Goal: Information Seeking & Learning: Learn about a topic

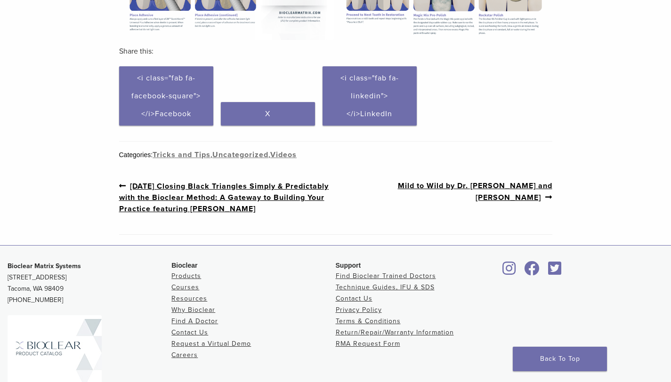
scroll to position [438, 0]
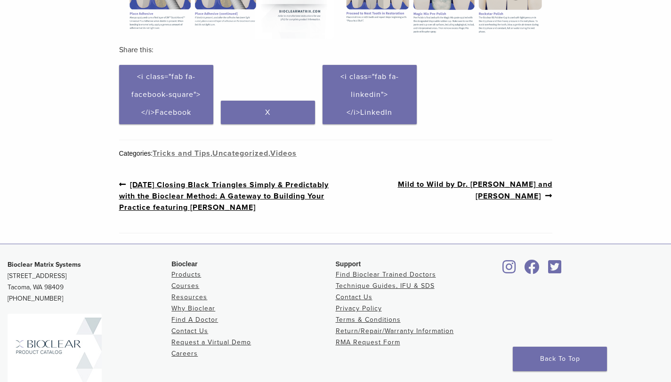
click at [252, 183] on link "Previous post: [DATE] Closing Black Triangles Simply & Predictably with the Bio…" at bounding box center [227, 196] width 217 height 34
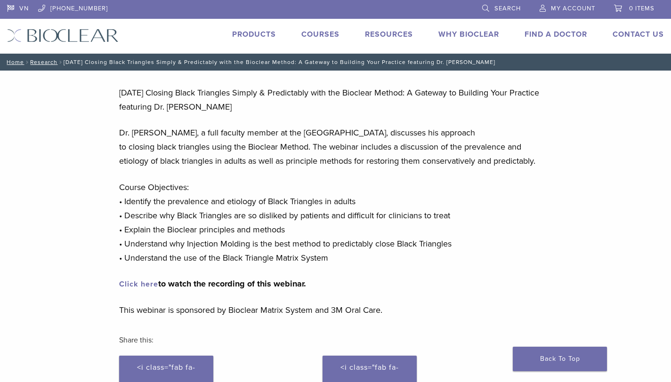
click at [142, 282] on link "Click here" at bounding box center [138, 284] width 39 height 9
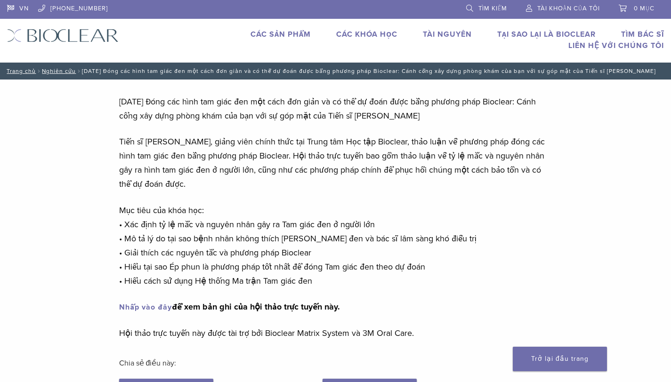
click at [454, 212] on p "Mục tiêu của khóa học: • Xác định tỷ lệ mắc và nguyên nhân gây ra Tam giác đen …" at bounding box center [335, 245] width 433 height 85
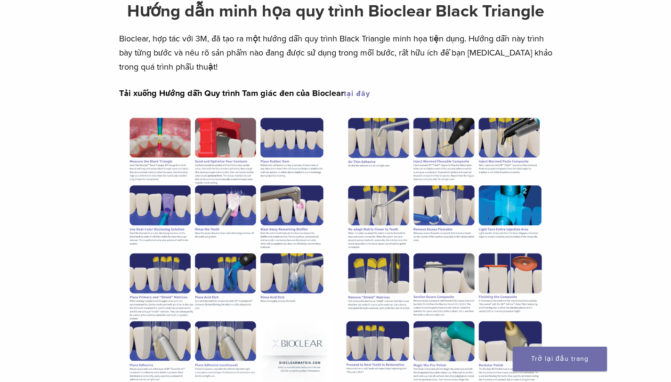
scroll to position [64, 0]
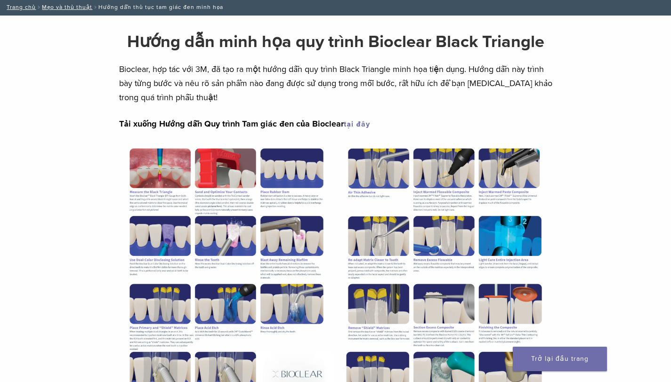
click at [350, 122] on font "tại đây" at bounding box center [357, 124] width 26 height 9
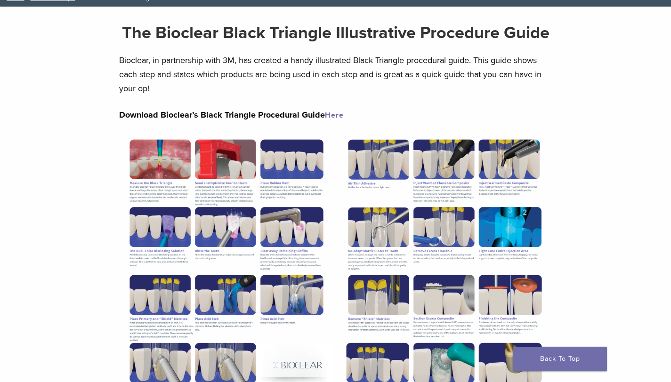
scroll to position [96, 0]
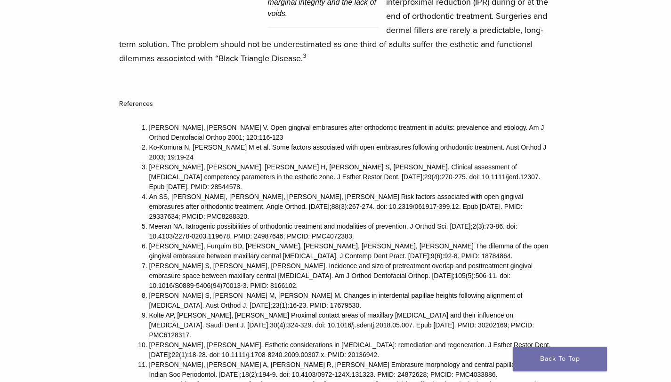
scroll to position [4866, 0]
